Goal: Check status: Check status

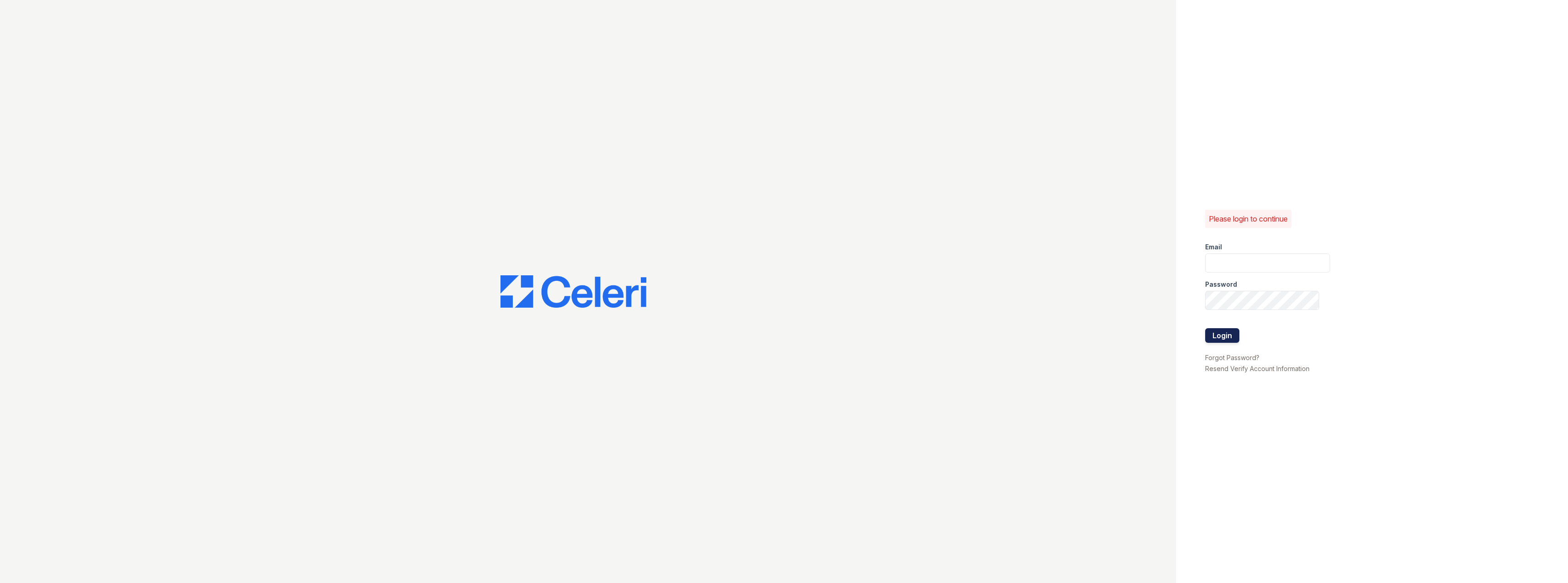
type input "[PERSON_NAME][EMAIL_ADDRESS][PERSON_NAME][DOMAIN_NAME]"
click at [1217, 334] on button "Login" at bounding box center [1222, 335] width 34 height 14
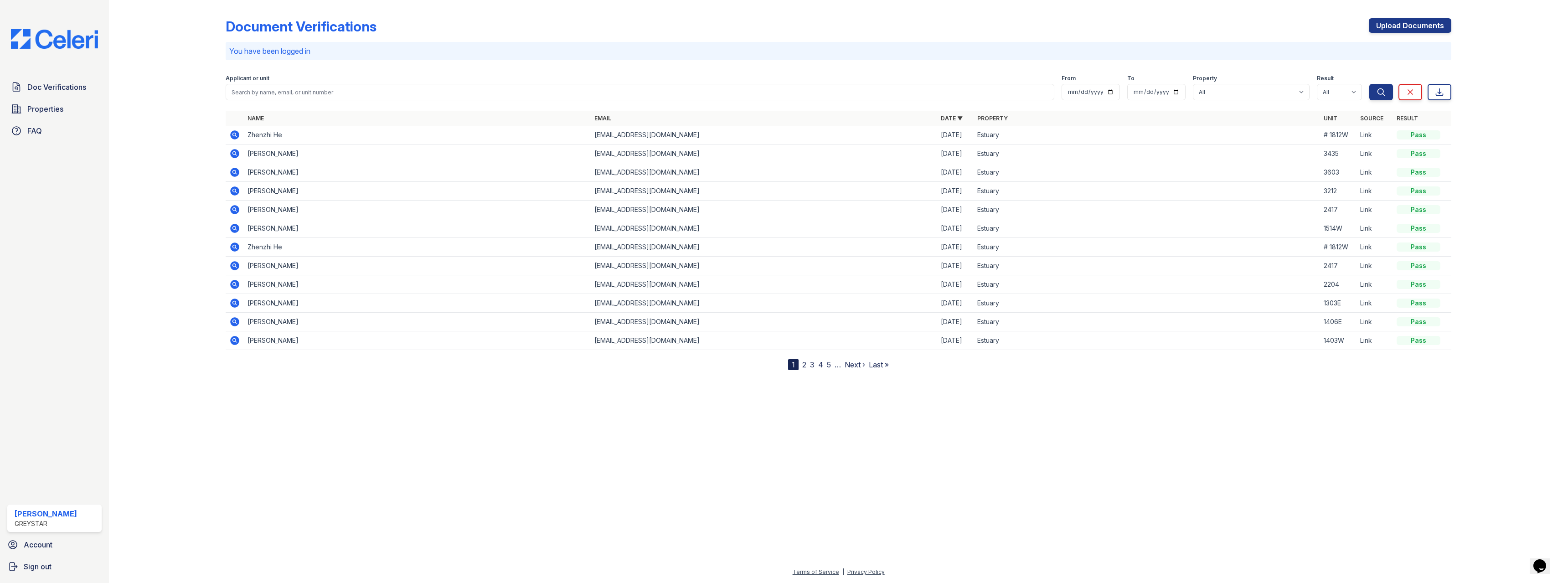
click at [230, 190] on icon at bounding box center [234, 191] width 11 height 11
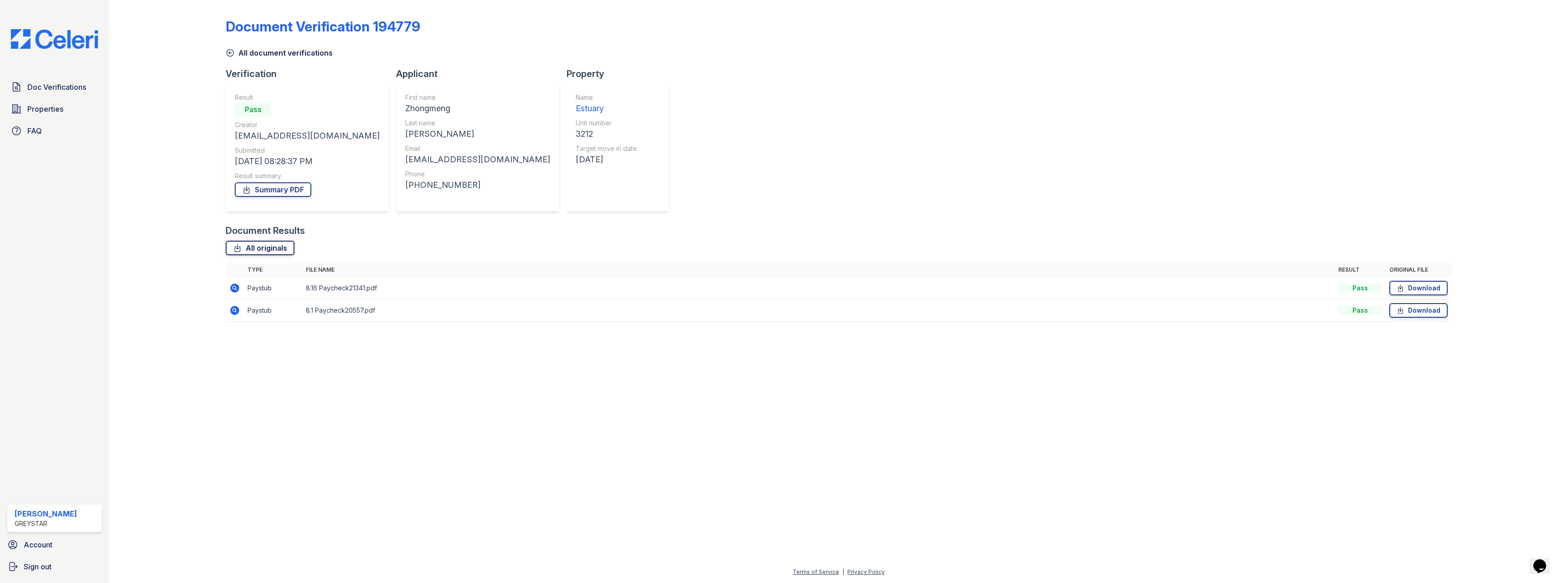
click at [259, 250] on link "All originals" at bounding box center [260, 247] width 69 height 14
